Goal: Find contact information: Find contact information

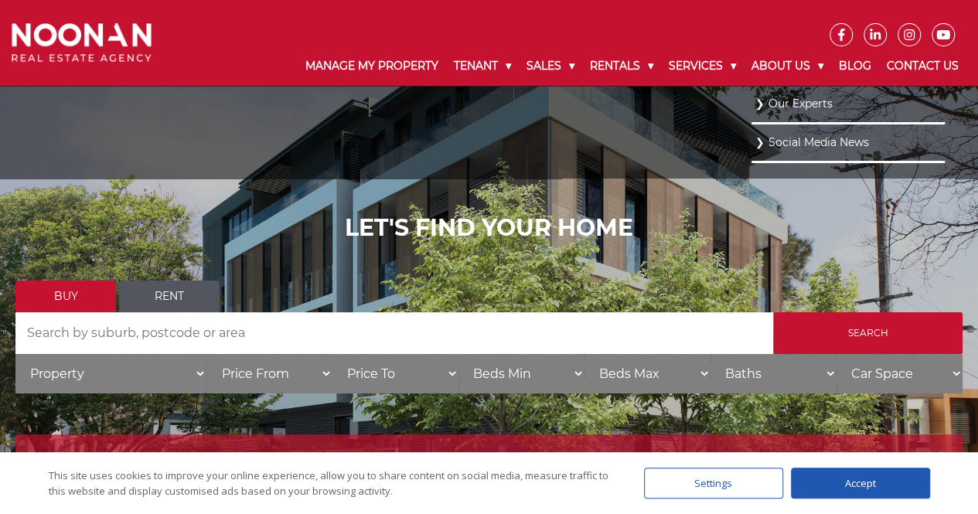
click at [763, 107] on link "Our Experts" at bounding box center [849, 104] width 186 height 21
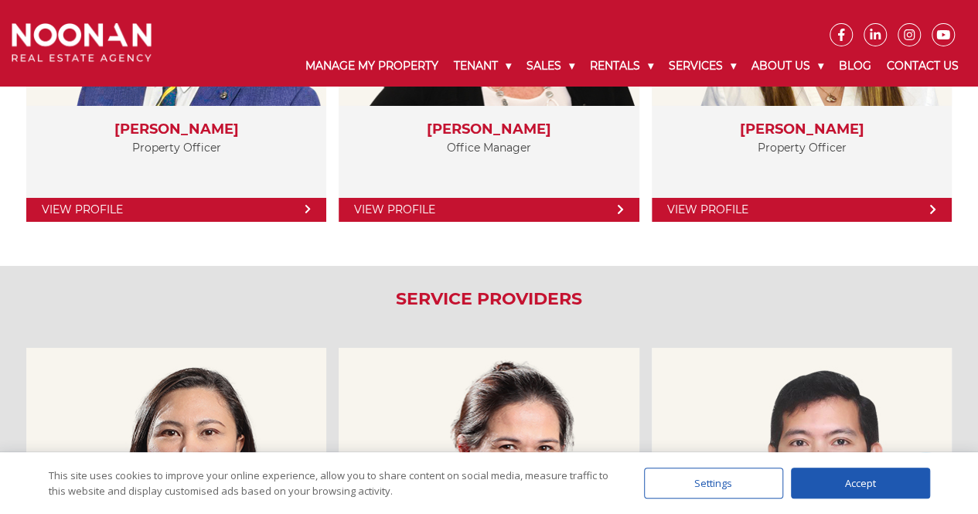
scroll to position [2475, 0]
